Goal: Transaction & Acquisition: Purchase product/service

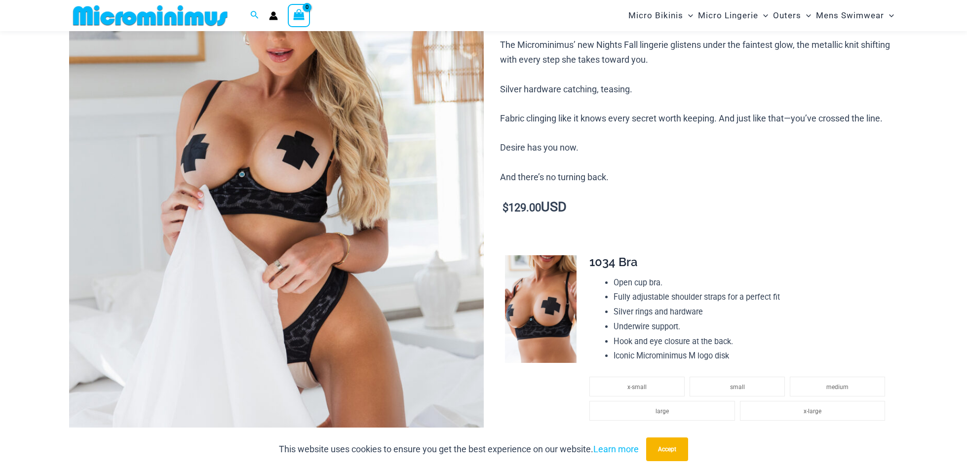
scroll to position [239, 0]
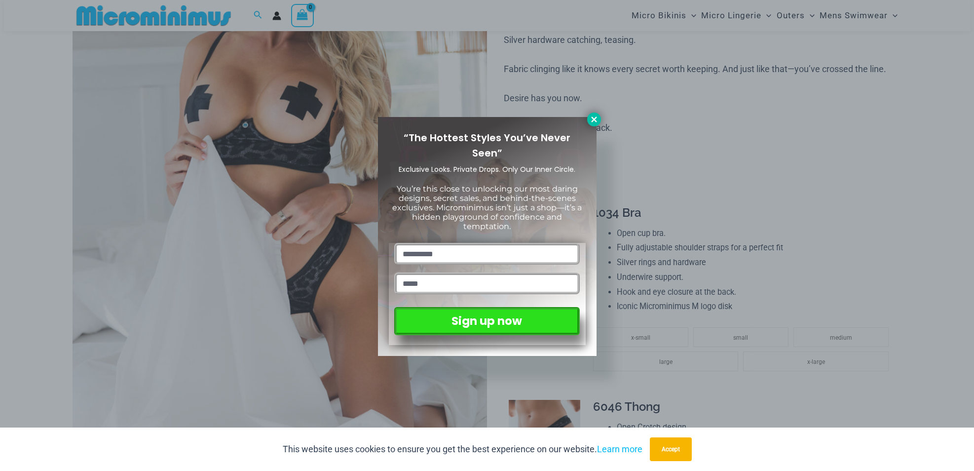
click at [592, 116] on icon at bounding box center [594, 119] width 9 height 9
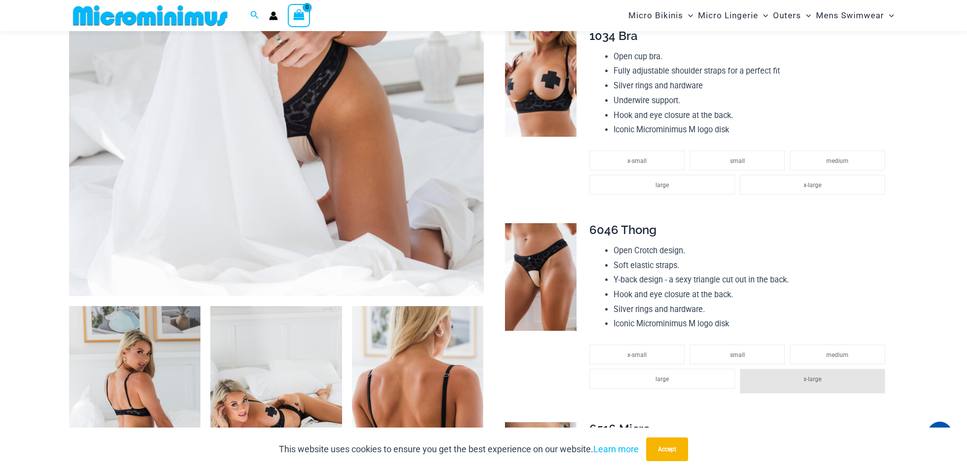
scroll to position [436, 0]
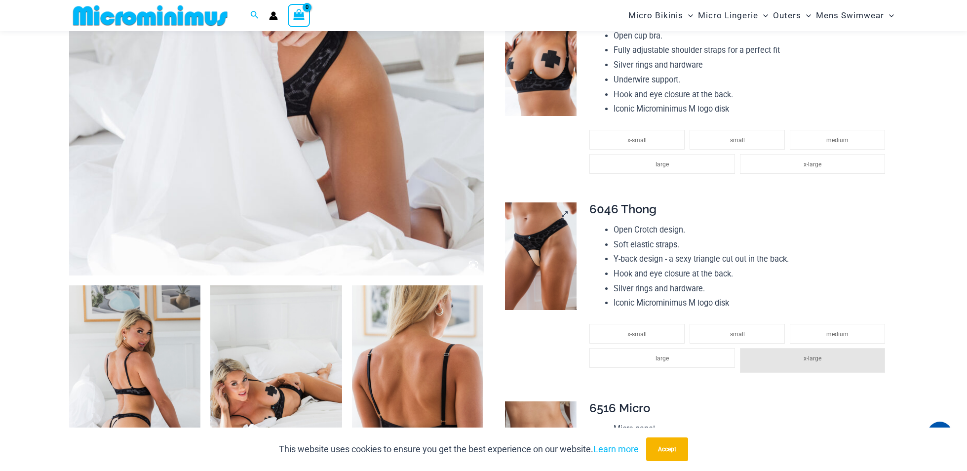
click at [537, 250] on img at bounding box center [541, 256] width 72 height 108
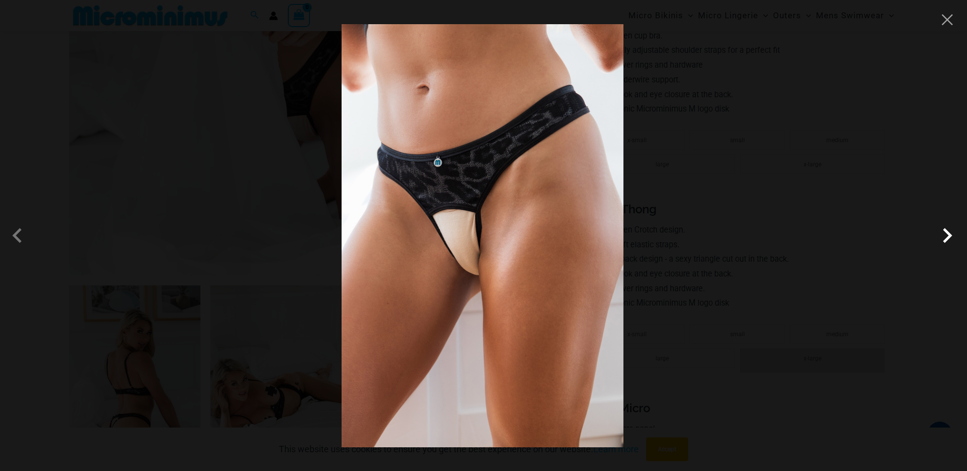
click at [956, 243] on span at bounding box center [947, 236] width 30 height 30
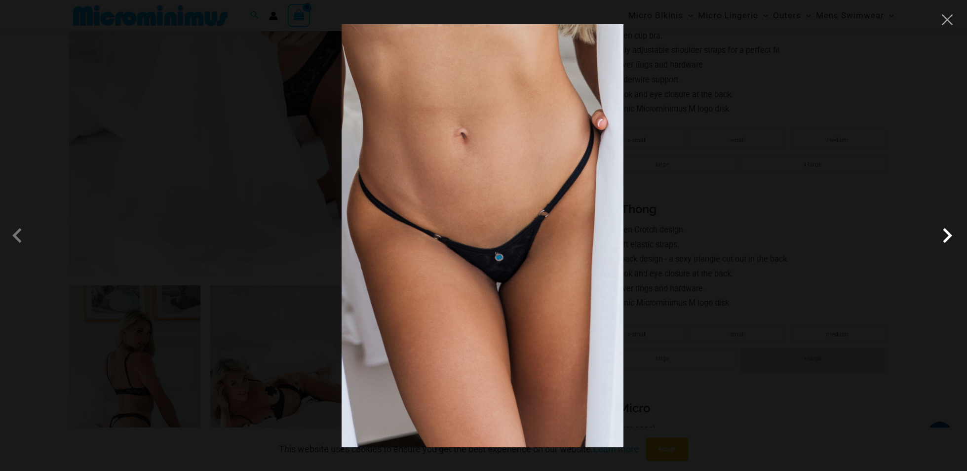
click at [953, 242] on span at bounding box center [947, 236] width 30 height 30
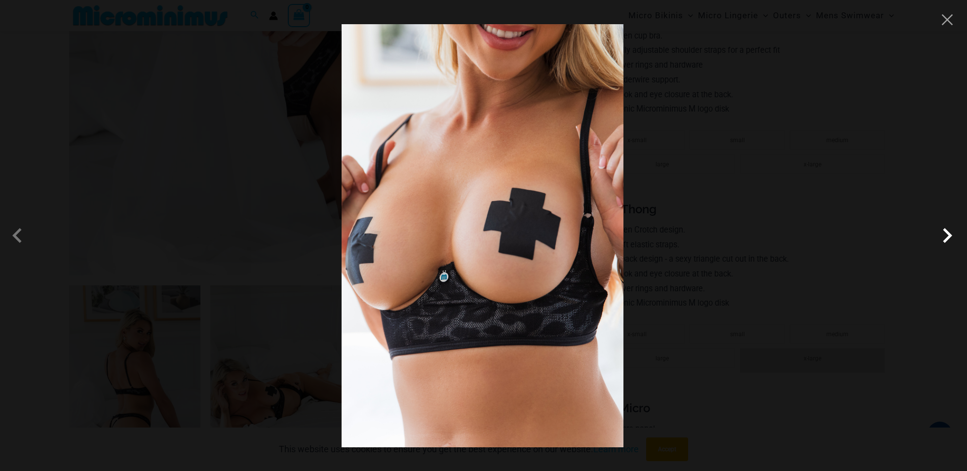
click at [953, 242] on span at bounding box center [947, 236] width 30 height 30
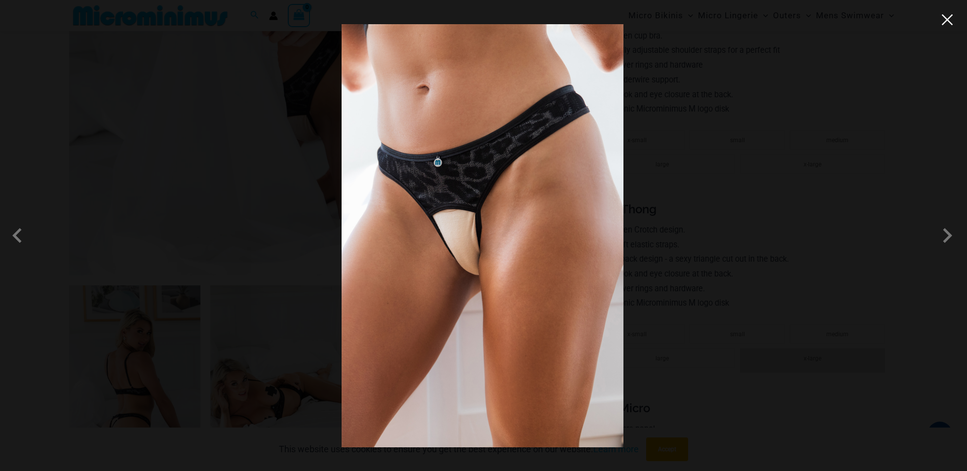
drag, startPoint x: 946, startPoint y: 20, endPoint x: 902, endPoint y: 72, distance: 68.6
click at [946, 20] on button "Close" at bounding box center [947, 19] width 15 height 15
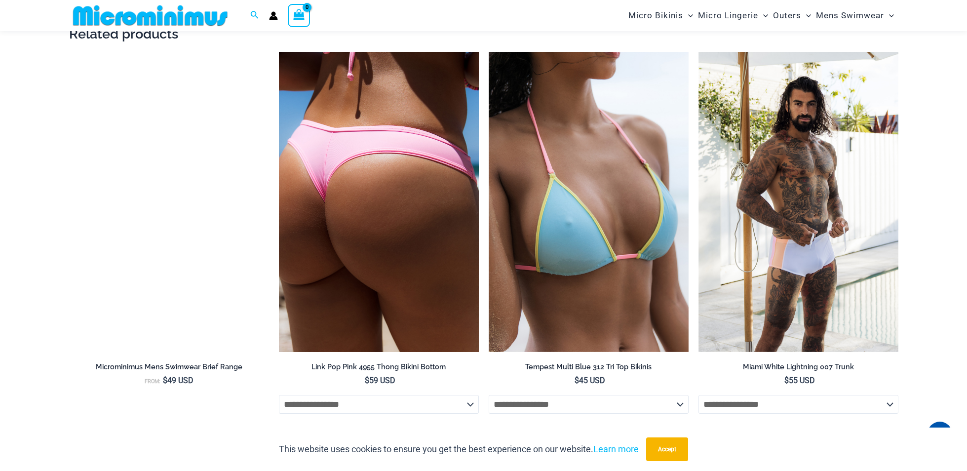
scroll to position [1769, 0]
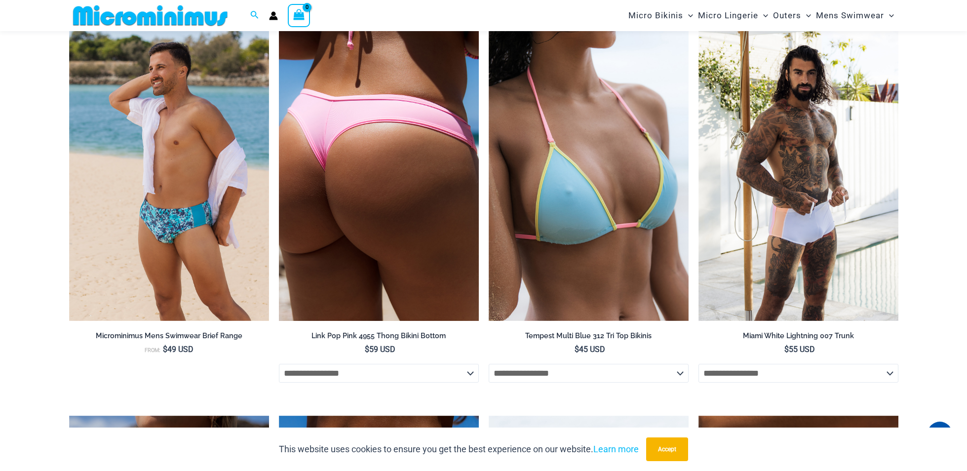
click at [396, 204] on img at bounding box center [379, 171] width 200 height 300
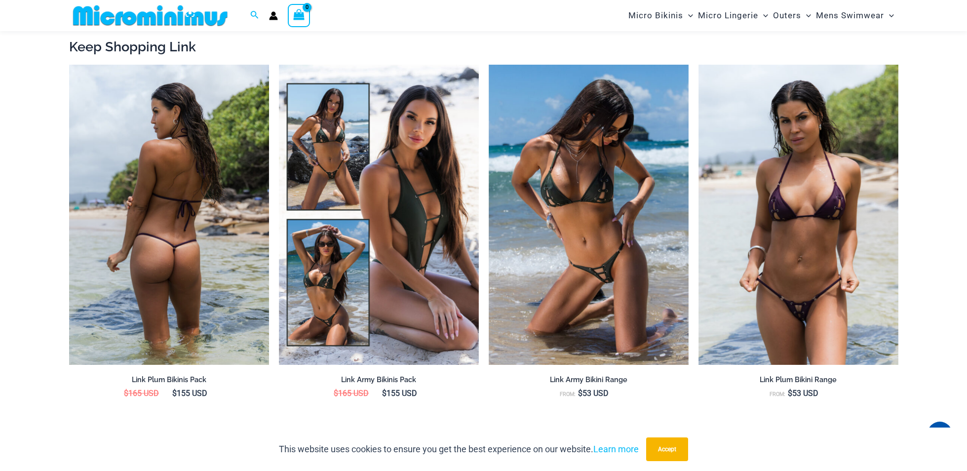
scroll to position [1127, 0]
